Goal: Navigation & Orientation: Find specific page/section

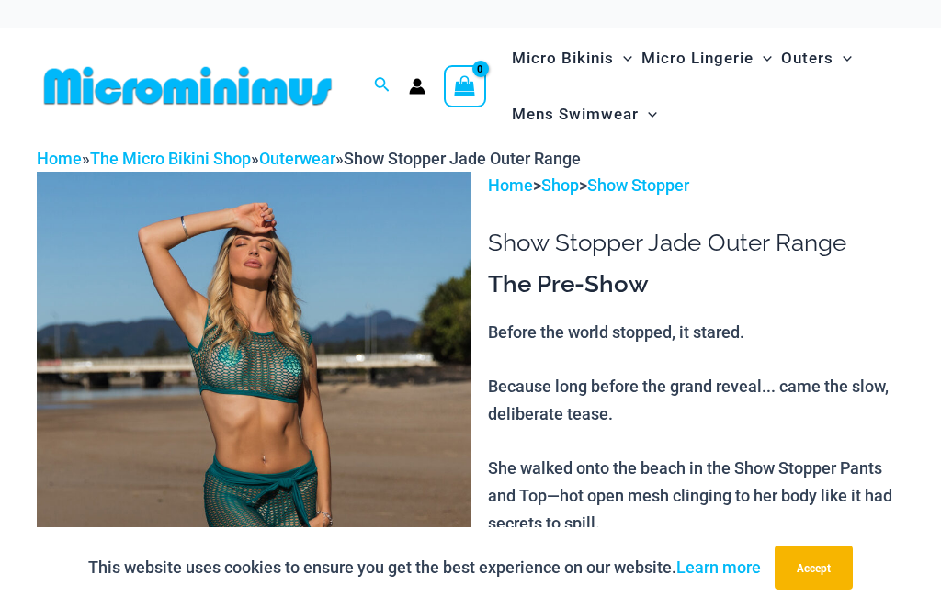
click at [379, 346] on img at bounding box center [254, 497] width 434 height 650
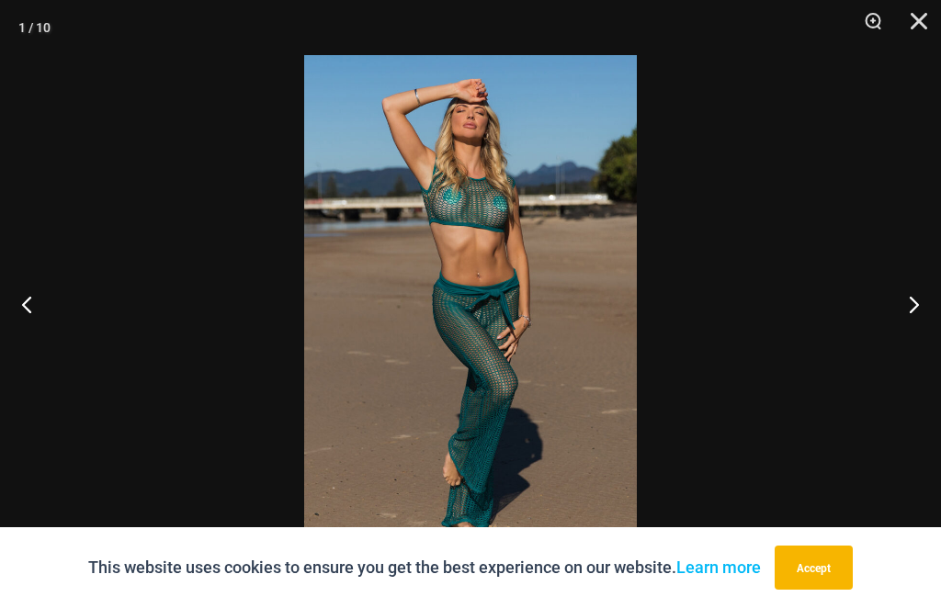
click at [901, 304] on button "Next" at bounding box center [906, 304] width 69 height 92
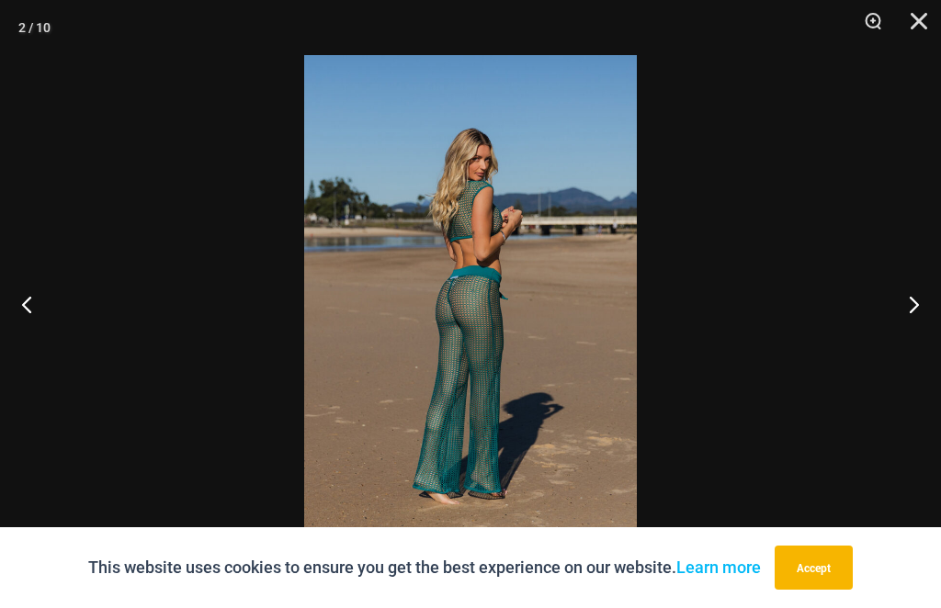
click at [908, 306] on button "Next" at bounding box center [906, 304] width 69 height 92
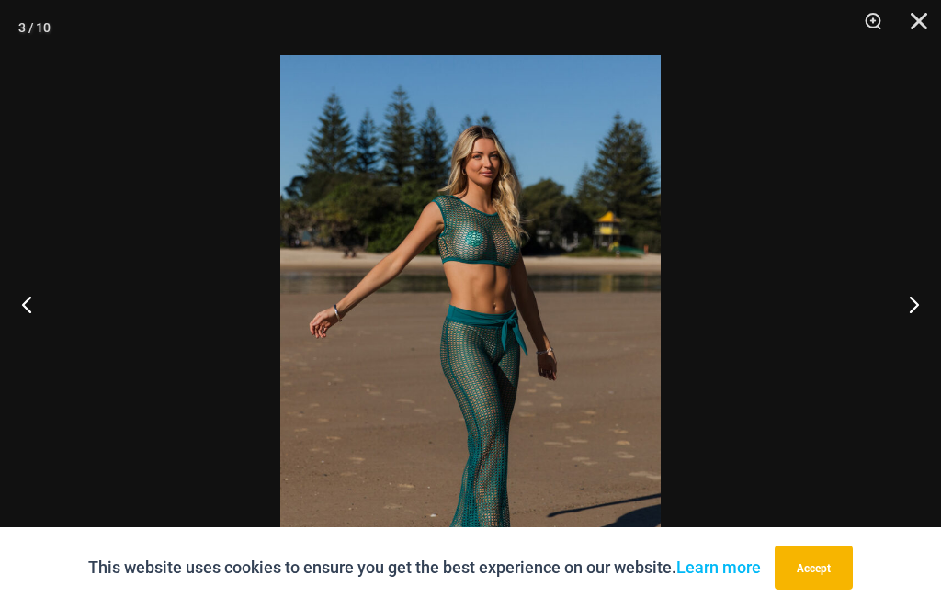
click at [909, 310] on button "Next" at bounding box center [906, 304] width 69 height 92
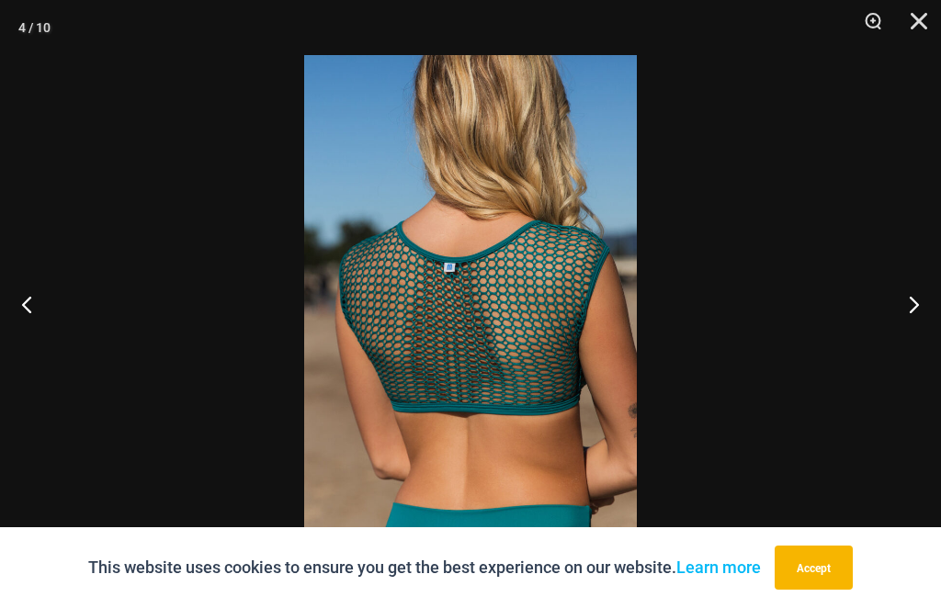
click at [908, 319] on button "Next" at bounding box center [906, 304] width 69 height 92
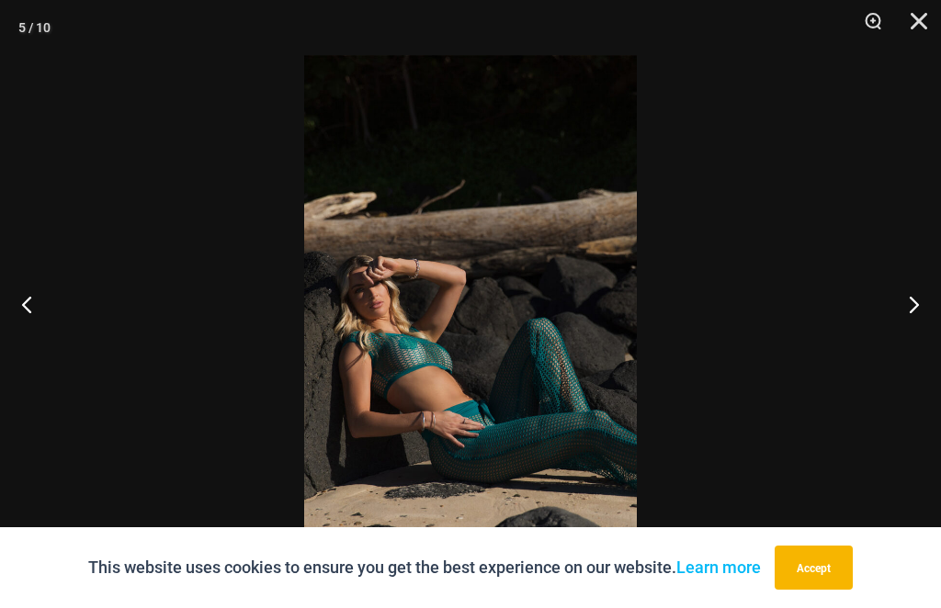
click at [903, 302] on button "Next" at bounding box center [906, 304] width 69 height 92
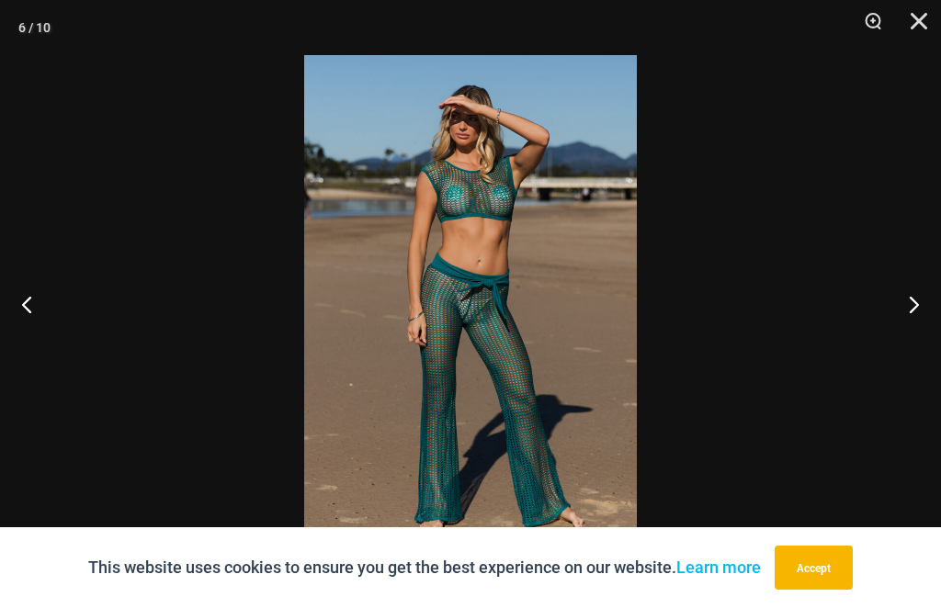
click at [910, 296] on button "Next" at bounding box center [906, 304] width 69 height 92
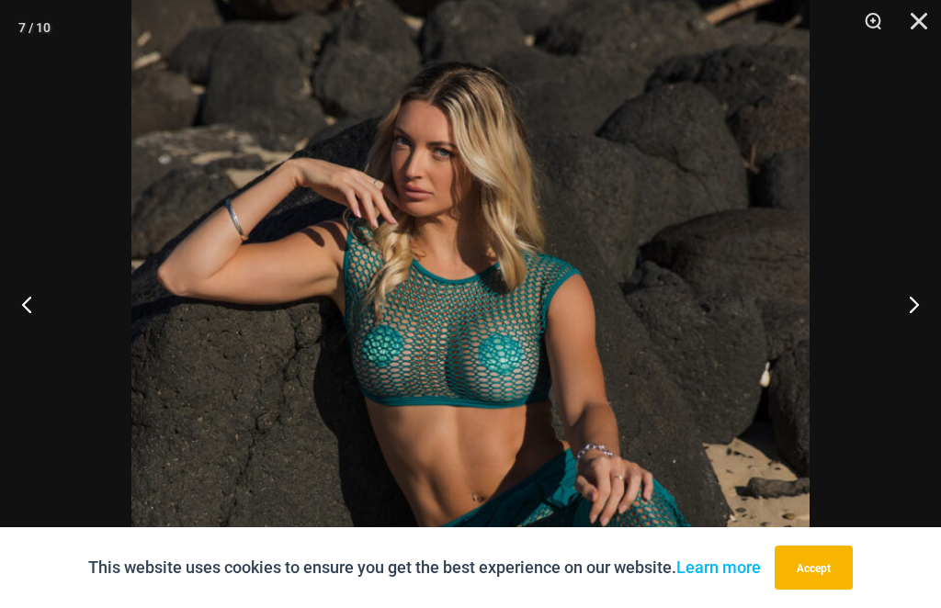
click at [913, 299] on button "Next" at bounding box center [906, 304] width 69 height 92
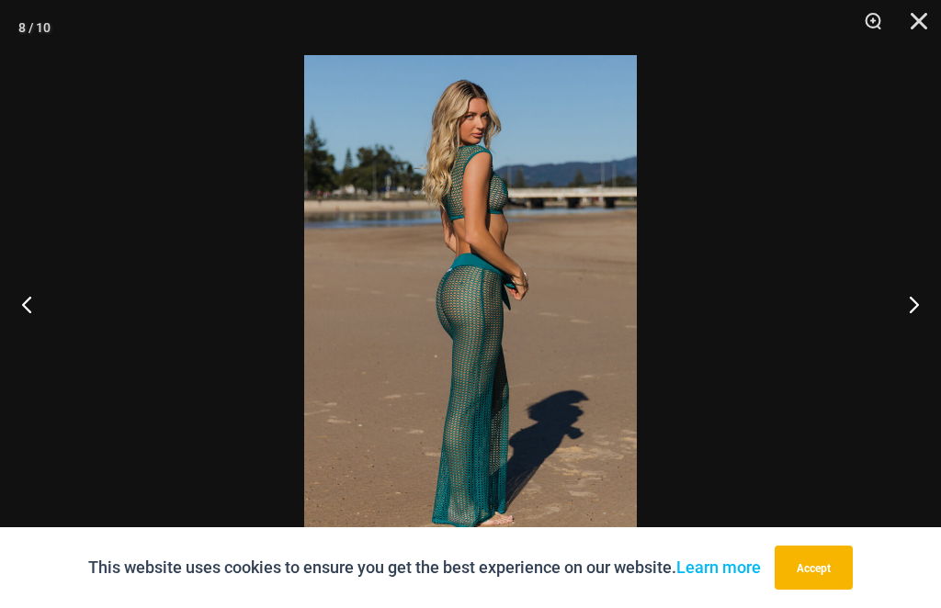
click at [919, 276] on button "Next" at bounding box center [906, 304] width 69 height 92
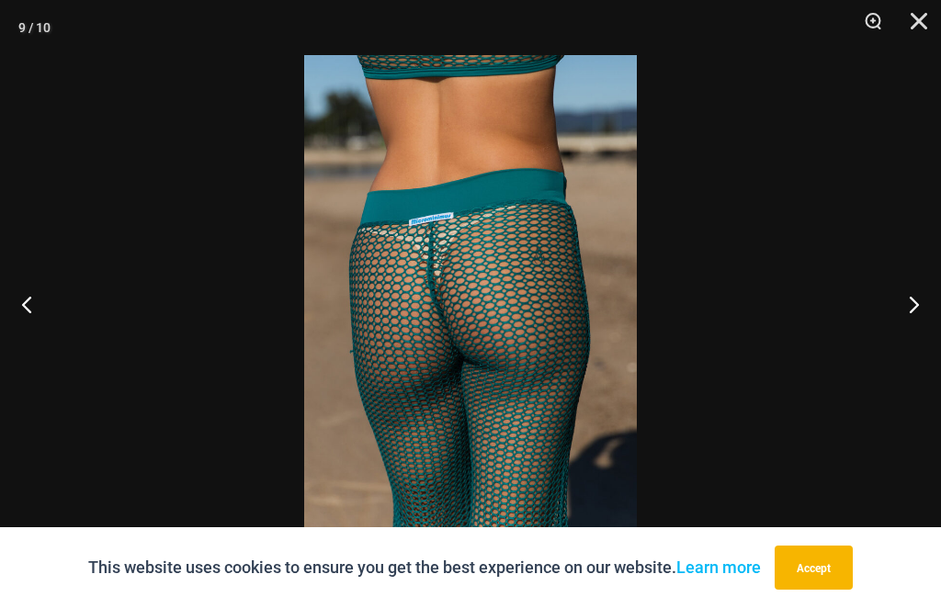
click at [919, 276] on button "Next" at bounding box center [906, 304] width 69 height 92
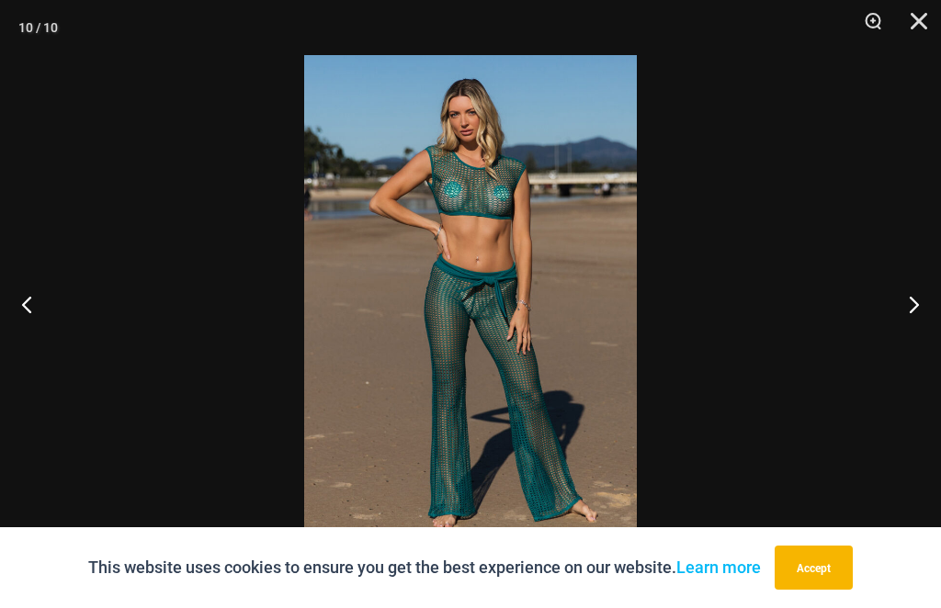
click at [42, 289] on button "Previous" at bounding box center [34, 304] width 69 height 92
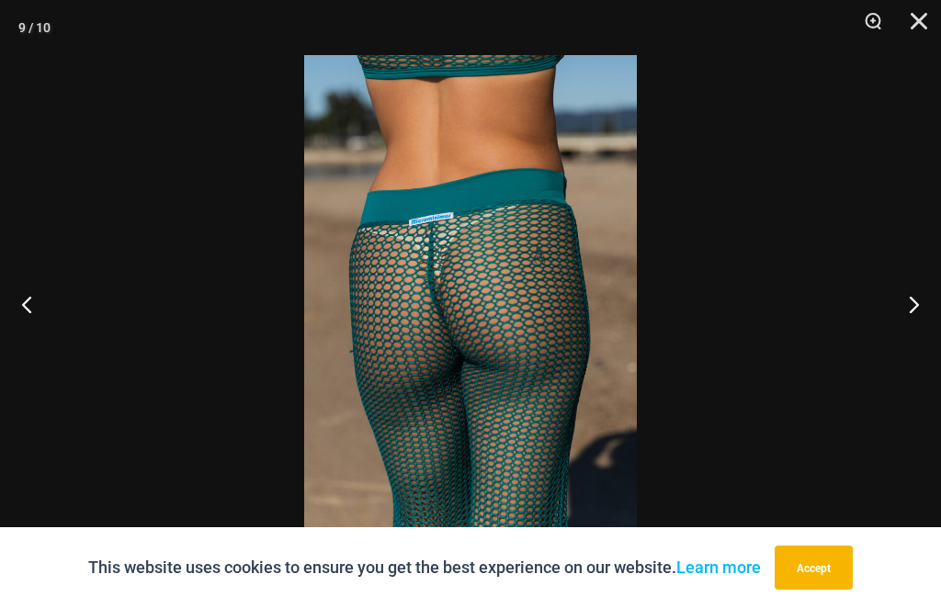
click at [902, 298] on button "Next" at bounding box center [906, 304] width 69 height 92
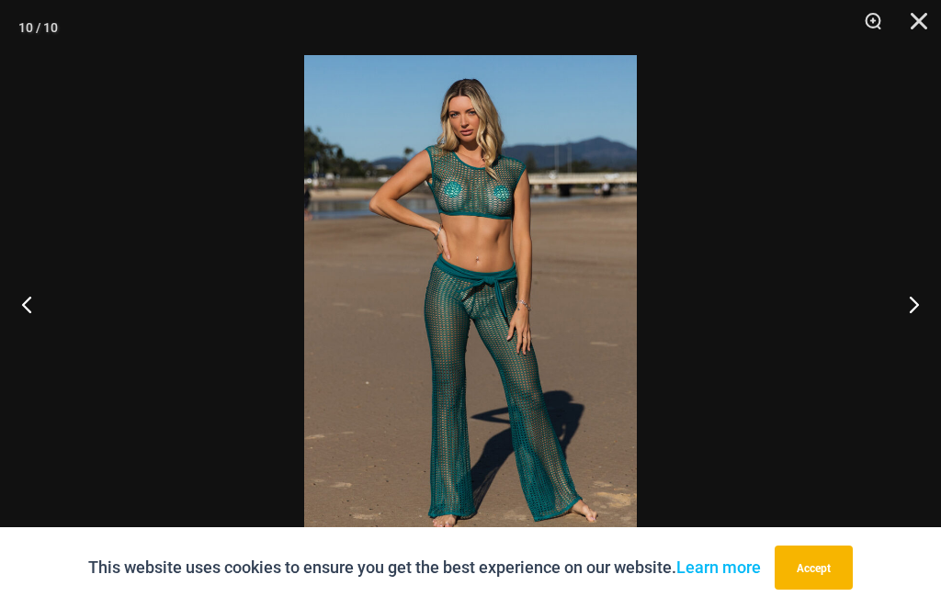
click at [905, 298] on button "Next" at bounding box center [906, 304] width 69 height 92
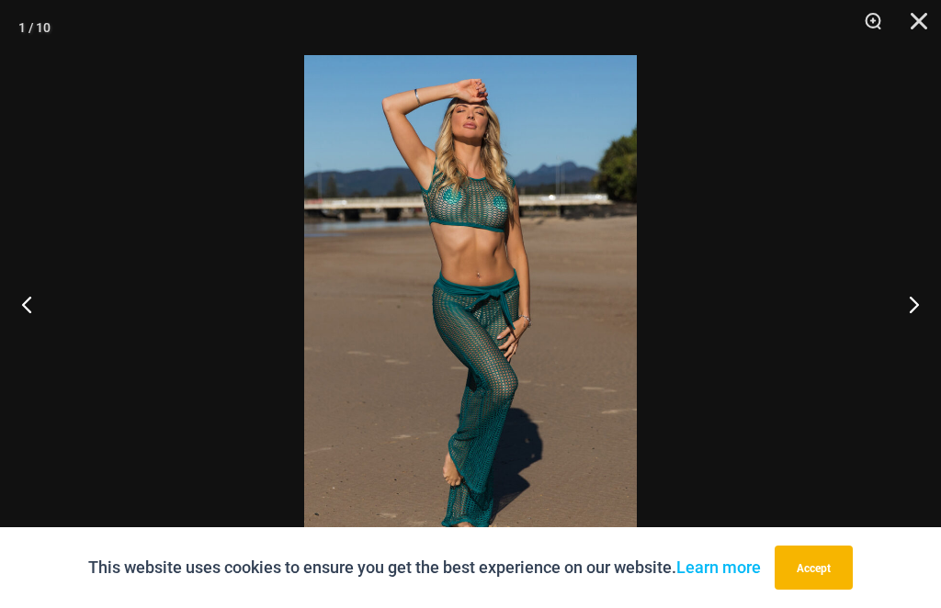
click at [912, 299] on button "Next" at bounding box center [906, 304] width 69 height 92
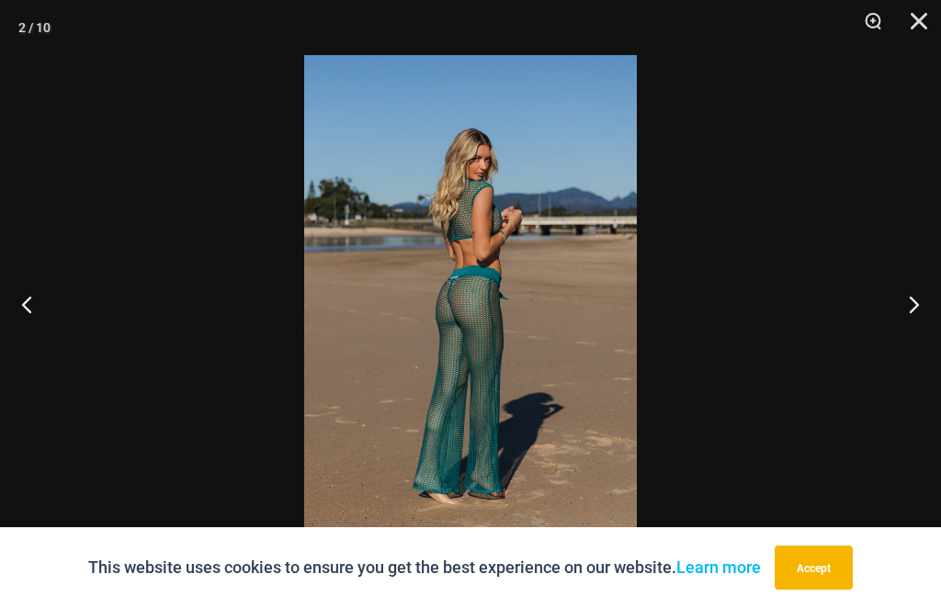
click at [915, 291] on button "Next" at bounding box center [906, 304] width 69 height 92
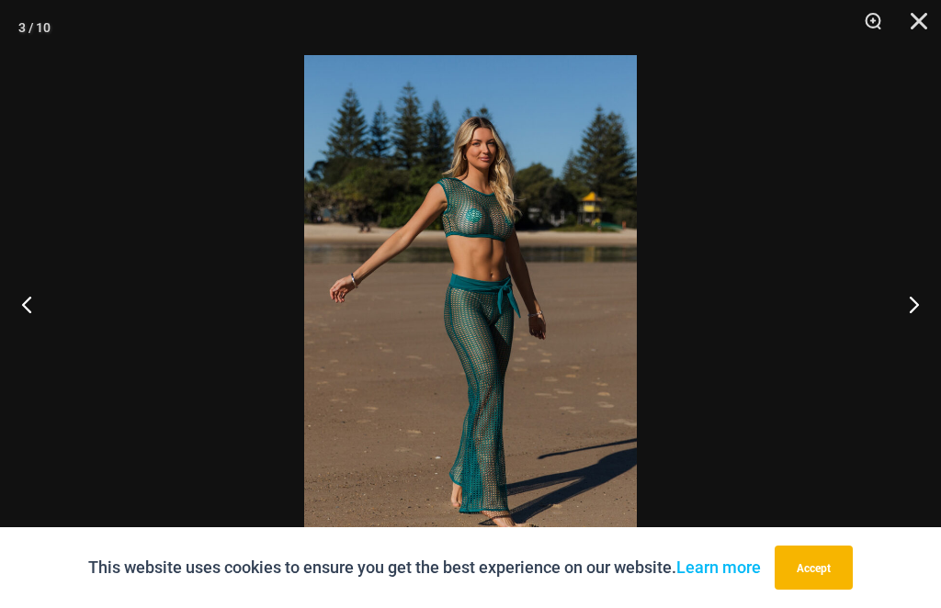
click at [913, 299] on button "Next" at bounding box center [906, 304] width 69 height 92
